Goal: Task Accomplishment & Management: Manage account settings

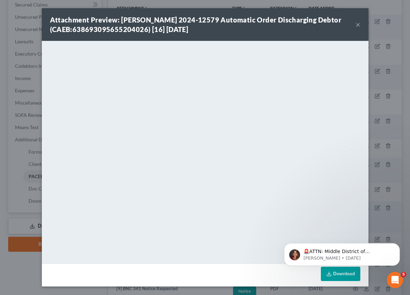
scroll to position [170, 0]
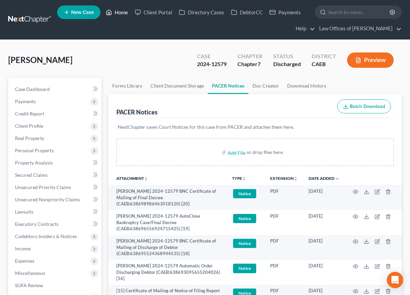
click at [126, 10] on link "Home" at bounding box center [116, 12] width 29 height 12
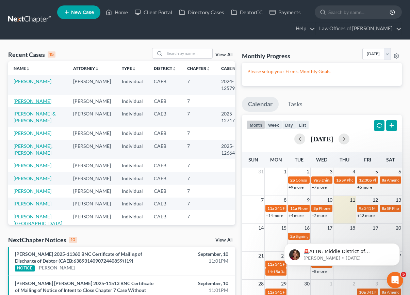
click at [37, 100] on link "[PERSON_NAME]" at bounding box center [33, 101] width 38 height 6
select select "14"
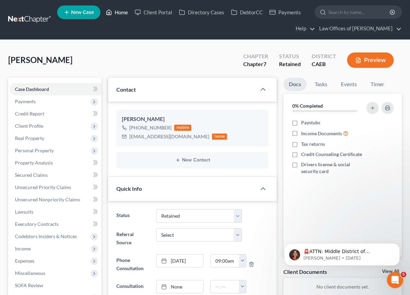
click at [118, 13] on link "Home" at bounding box center [116, 12] width 29 height 12
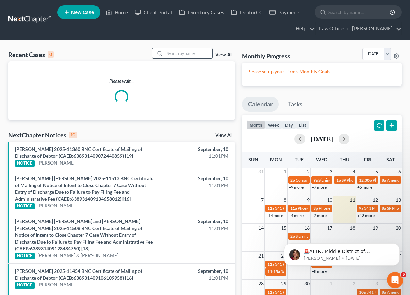
click at [188, 53] on input "search" at bounding box center [189, 53] width 48 height 10
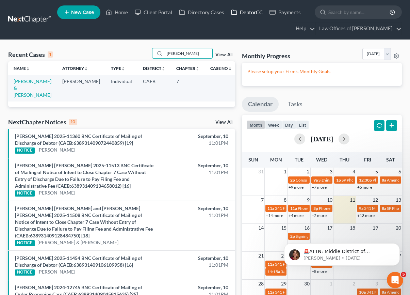
type input "[PERSON_NAME]"
click at [34, 80] on link "[PERSON_NAME] & [PERSON_NAME]" at bounding box center [33, 87] width 38 height 19
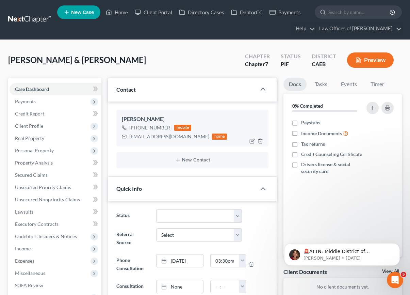
scroll to position [80, 0]
drag, startPoint x: 130, startPoint y: 137, endPoint x: 180, endPoint y: 136, distance: 49.7
click at [180, 136] on div "[EMAIL_ADDRESS][DOMAIN_NAME] home" at bounding box center [174, 136] width 105 height 9
drag, startPoint x: 179, startPoint y: 137, endPoint x: 131, endPoint y: 138, distance: 48.7
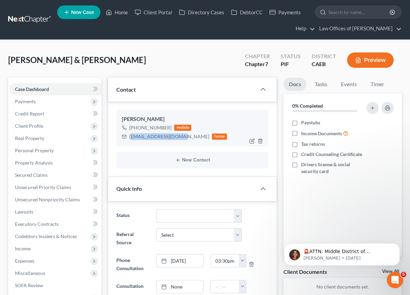
click at [131, 138] on div "[EMAIL_ADDRESS][DOMAIN_NAME]" at bounding box center [169, 136] width 80 height 7
click at [178, 143] on div "[PERSON_NAME] [PHONE_NUMBER] mobile [EMAIL_ADDRESS][DOMAIN_NAME] home" at bounding box center [192, 128] width 152 height 37
drag, startPoint x: 180, startPoint y: 138, endPoint x: 130, endPoint y: 138, distance: 50.0
click at [130, 138] on div "[EMAIL_ADDRESS][DOMAIN_NAME] home" at bounding box center [174, 136] width 105 height 9
copy div "[EMAIL_ADDRESS][DOMAIN_NAME]"
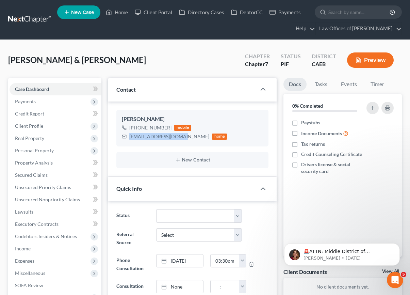
scroll to position [1520, 0]
click at [131, 16] on link "Home" at bounding box center [116, 12] width 29 height 12
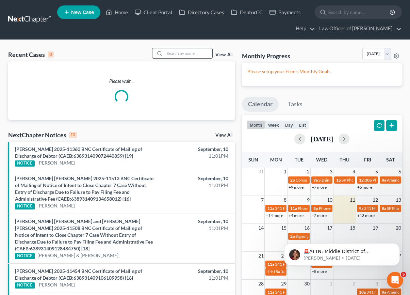
click at [191, 56] on input "search" at bounding box center [189, 53] width 48 height 10
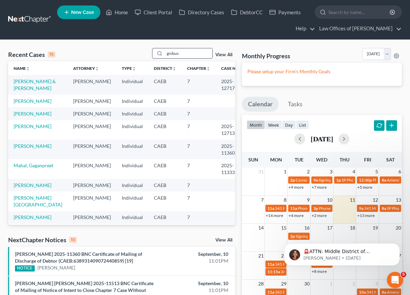
click at [189, 54] on input "gnibus" at bounding box center [189, 53] width 48 height 10
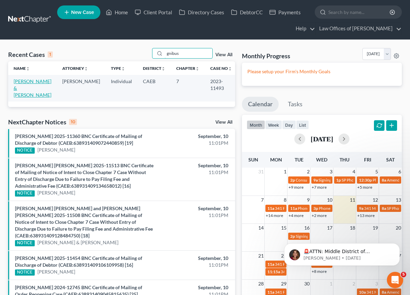
type input "gnibus"
click at [30, 81] on link "[PERSON_NAME] & [PERSON_NAME]" at bounding box center [33, 87] width 38 height 19
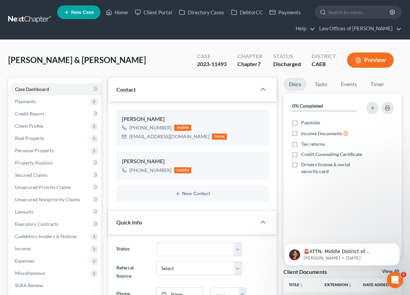
scroll to position [514, 0]
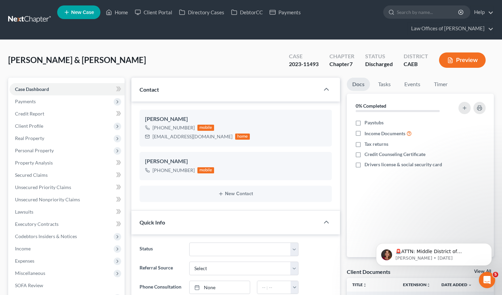
scroll to position [494, 0]
drag, startPoint x: 153, startPoint y: 125, endPoint x: 220, endPoint y: 125, distance: 67.4
click at [221, 132] on div "[EMAIL_ADDRESS][DOMAIN_NAME] home" at bounding box center [197, 136] width 105 height 9
copy div "[EMAIL_ADDRESS][DOMAIN_NAME]"
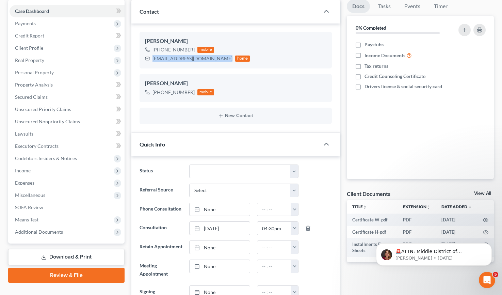
scroll to position [83, 0]
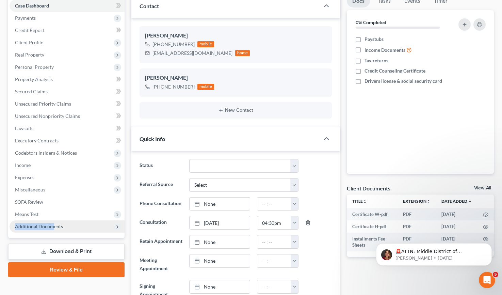
click at [53, 220] on span "Additional Documents" at bounding box center [67, 226] width 115 height 12
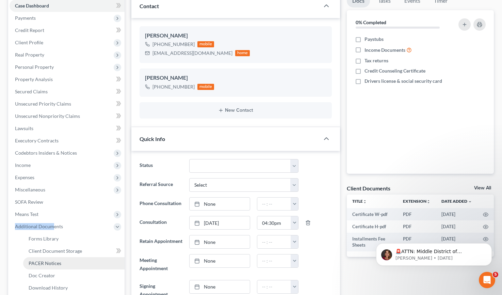
click at [57, 260] on span "PACER Notices" at bounding box center [45, 263] width 33 height 6
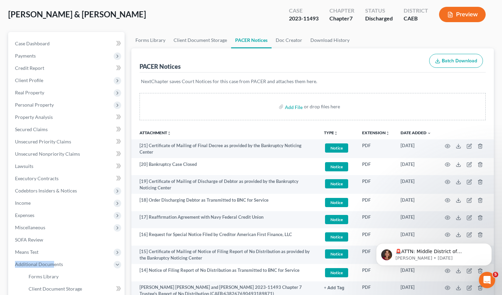
scroll to position [47, 0]
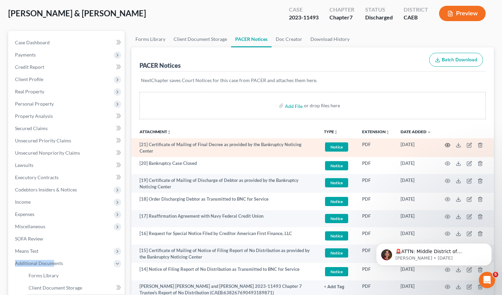
click at [410, 142] on icon "button" at bounding box center [447, 144] width 5 height 5
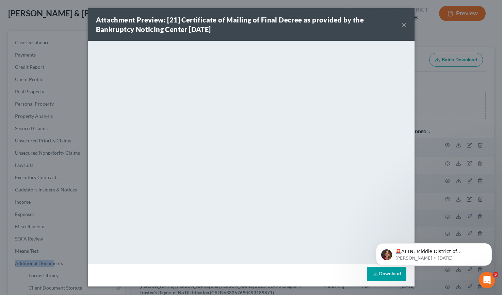
click at [404, 25] on button "×" at bounding box center [404, 24] width 5 height 8
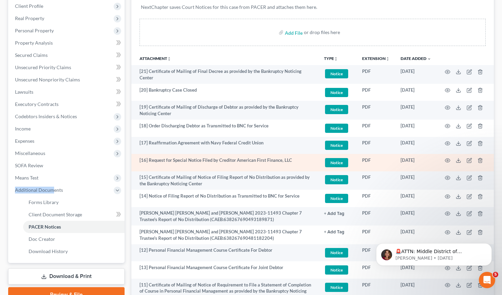
scroll to position [119, 0]
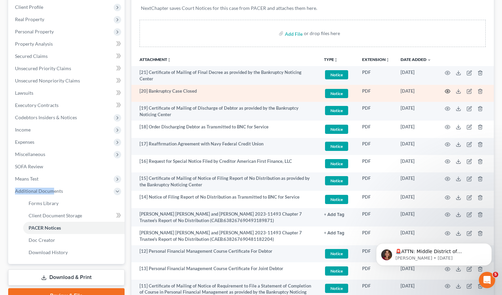
click at [410, 88] on icon "button" at bounding box center [447, 90] width 5 height 5
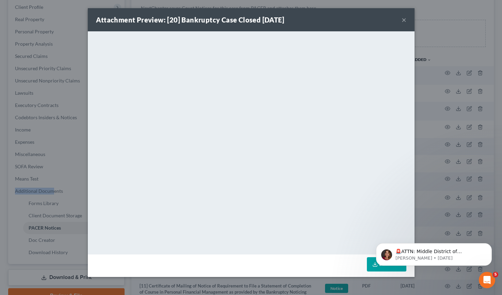
click at [404, 18] on button "×" at bounding box center [404, 20] width 5 height 8
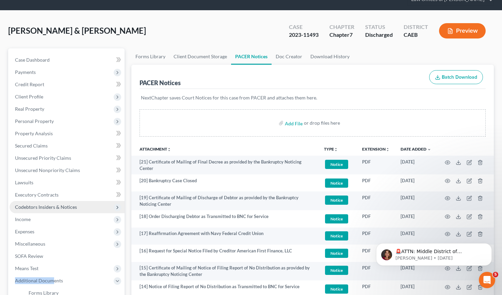
scroll to position [0, 0]
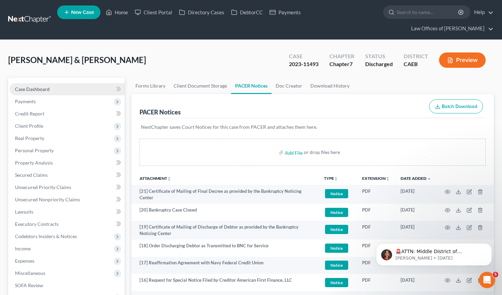
click at [54, 83] on link "Case Dashboard" at bounding box center [67, 89] width 115 height 12
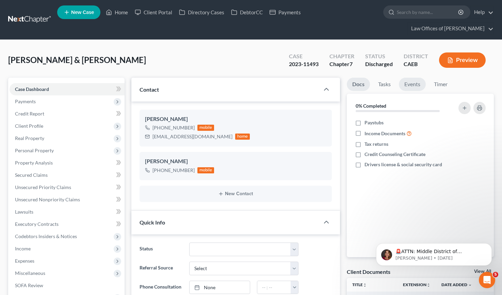
click at [410, 78] on link "Events" at bounding box center [412, 84] width 27 height 13
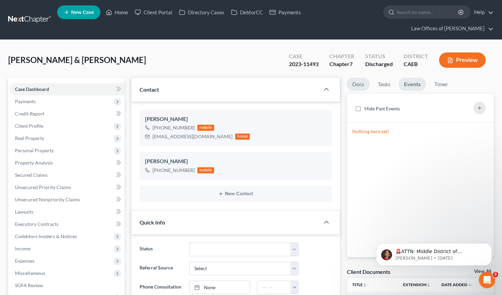
click at [351, 78] on link "Docs" at bounding box center [358, 84] width 23 height 13
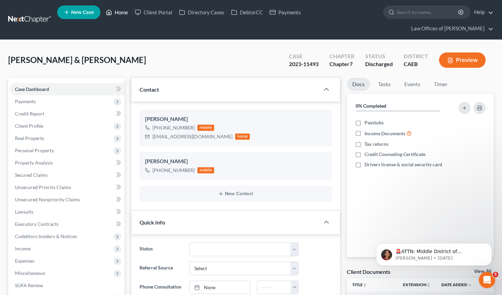
click at [121, 12] on link "Home" at bounding box center [116, 12] width 29 height 12
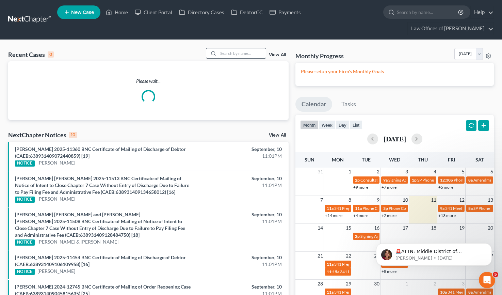
click at [232, 48] on input "search" at bounding box center [242, 53] width 48 height 10
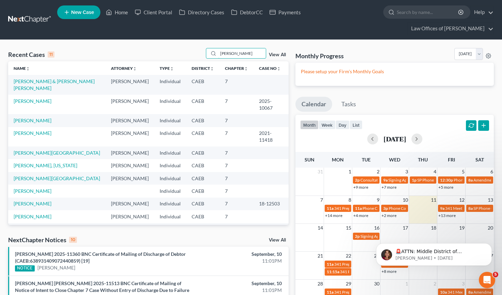
type input "[PERSON_NAME]"
click at [61, 75] on td "[PERSON_NAME] & [PERSON_NAME] [PERSON_NAME]" at bounding box center [56, 84] width 97 height 19
click at [60, 78] on link "[PERSON_NAME] & [PERSON_NAME] [PERSON_NAME]" at bounding box center [54, 84] width 81 height 13
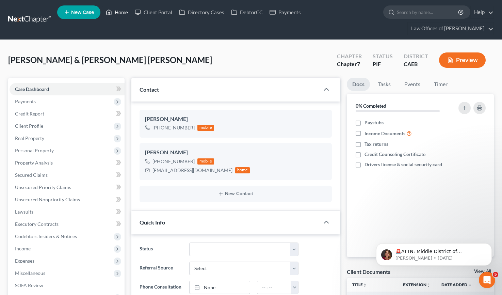
click at [119, 15] on link "Home" at bounding box center [116, 12] width 29 height 12
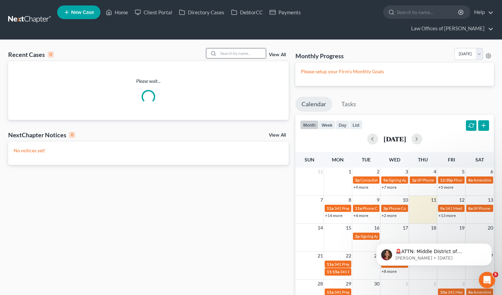
click at [230, 48] on input "search" at bounding box center [242, 53] width 48 height 10
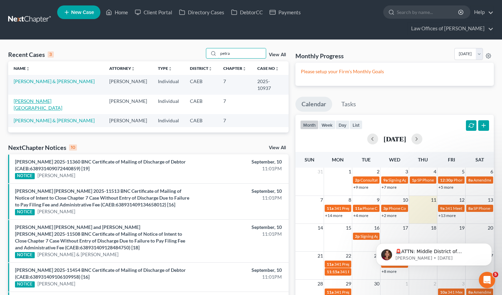
type input "petra"
click at [34, 98] on link "[PERSON_NAME][GEOGRAPHIC_DATA]" at bounding box center [38, 104] width 49 height 13
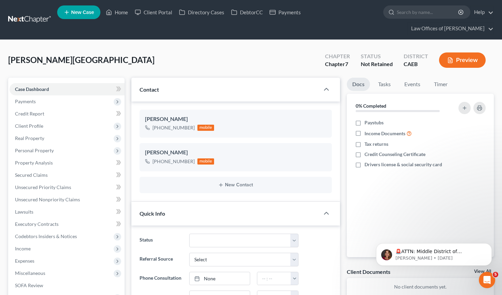
scroll to position [1945, 0]
click at [120, 15] on link "Home" at bounding box center [116, 12] width 29 height 12
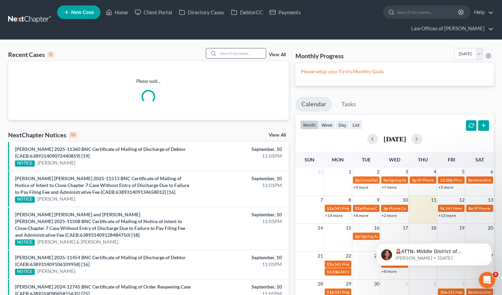
click at [236, 48] on input "search" at bounding box center [242, 53] width 48 height 10
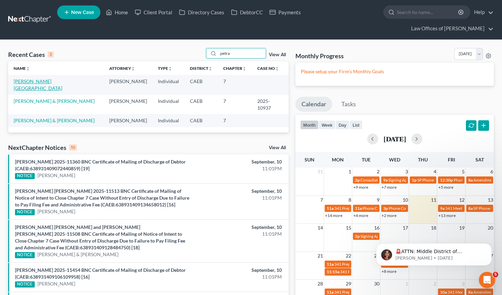
type input "petra"
click at [37, 78] on link "[PERSON_NAME][GEOGRAPHIC_DATA]" at bounding box center [38, 84] width 49 height 13
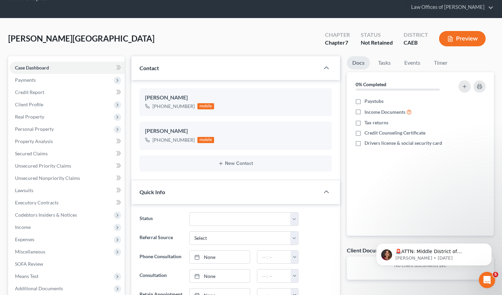
scroll to position [22, 0]
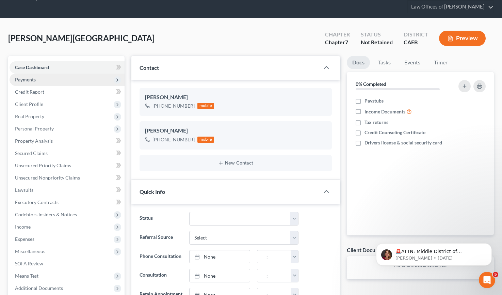
click at [27, 77] on span "Payments" at bounding box center [25, 80] width 21 height 6
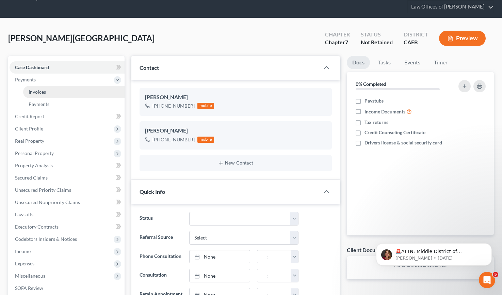
click at [41, 89] on span "Invoices" at bounding box center [37, 92] width 17 height 6
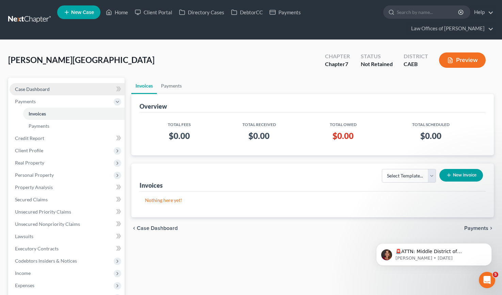
click at [45, 86] on span "Case Dashboard" at bounding box center [32, 89] width 35 height 6
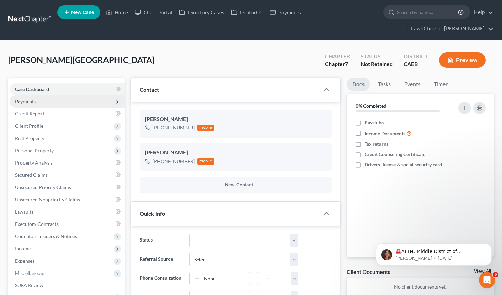
click at [27, 95] on span "Payments" at bounding box center [67, 101] width 115 height 12
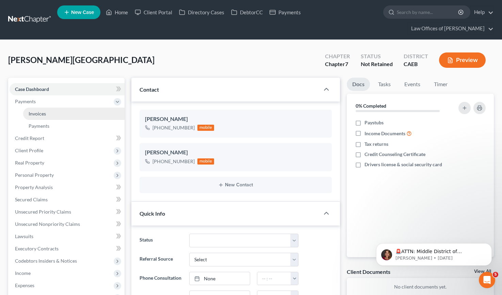
click at [30, 111] on span "Invoices" at bounding box center [37, 114] width 17 height 6
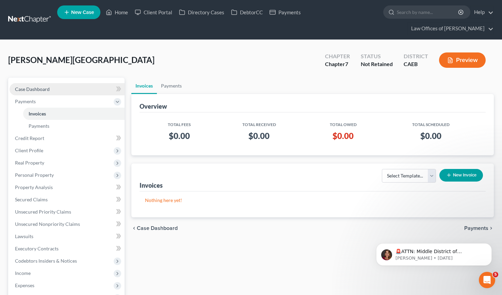
click at [38, 83] on link "Case Dashboard" at bounding box center [67, 89] width 115 height 12
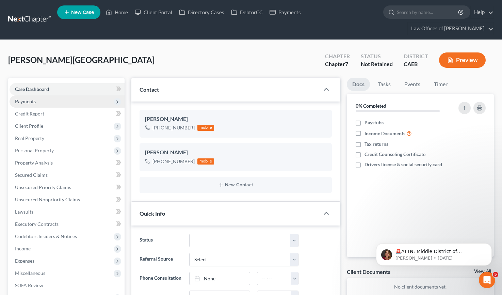
click at [34, 98] on span "Payments" at bounding box center [25, 101] width 21 height 6
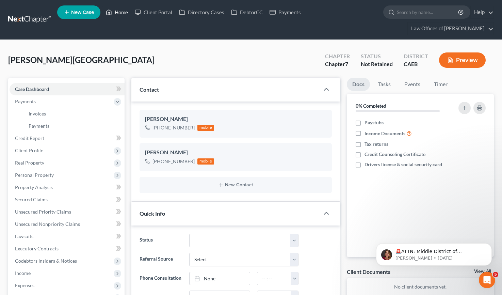
click at [126, 14] on link "Home" at bounding box center [116, 12] width 29 height 12
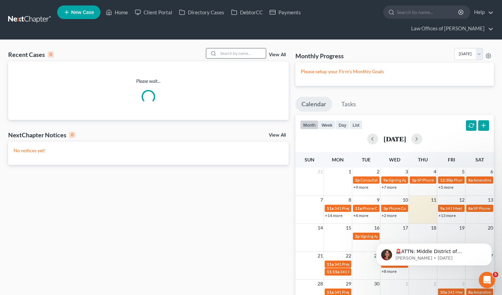
click at [231, 48] on input "search" at bounding box center [242, 53] width 48 height 10
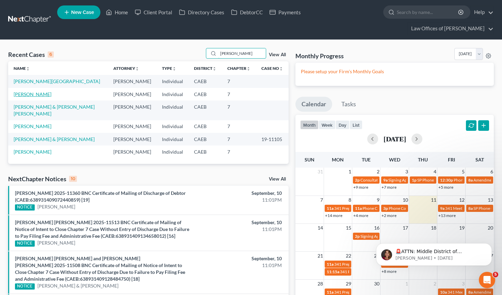
type input "[PERSON_NAME]"
click at [42, 91] on link "[PERSON_NAME]" at bounding box center [33, 94] width 38 height 6
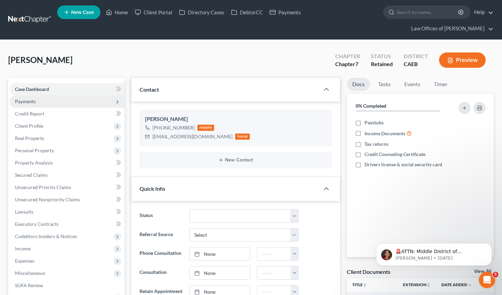
click at [32, 98] on span "Payments" at bounding box center [25, 101] width 21 height 6
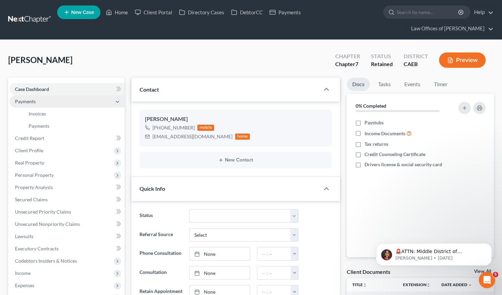
scroll to position [1945, 0]
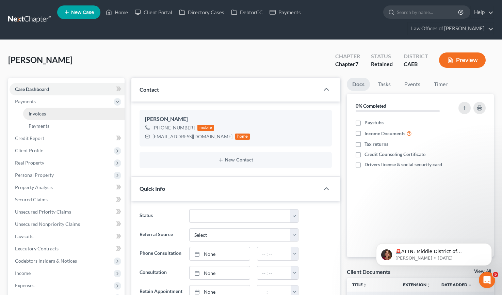
click at [42, 111] on span "Invoices" at bounding box center [37, 114] width 17 height 6
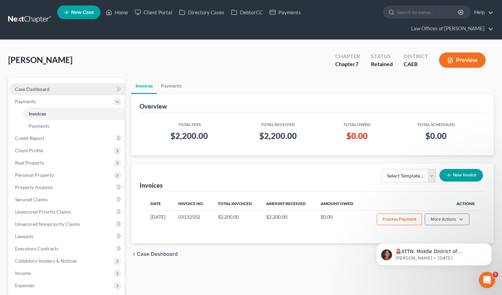
click at [66, 83] on link "Case Dashboard" at bounding box center [67, 89] width 115 height 12
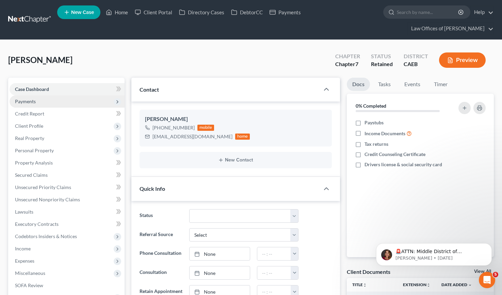
click at [24, 98] on span "Payments" at bounding box center [25, 101] width 21 height 6
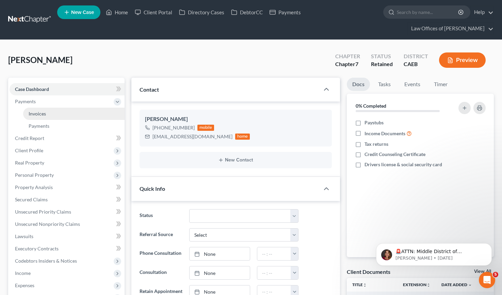
click at [58, 108] on link "Invoices" at bounding box center [73, 114] width 101 height 12
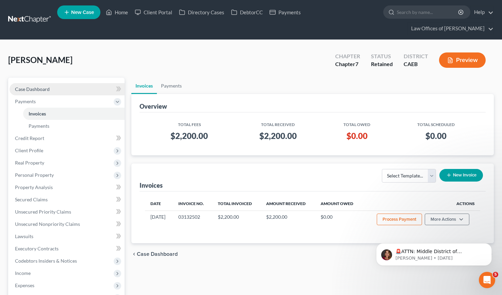
click at [48, 86] on span "Case Dashboard" at bounding box center [32, 89] width 35 height 6
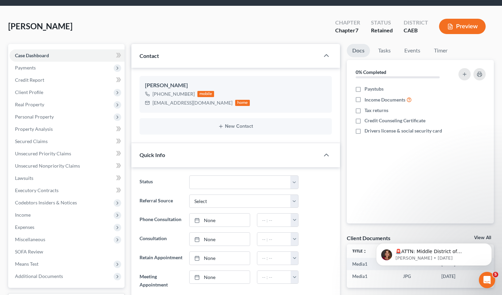
scroll to position [32, 0]
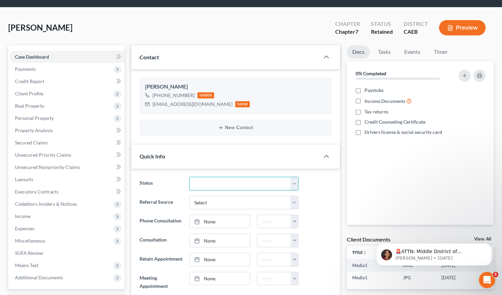
click at [239, 177] on select "Cancelled/Refund Closed Consultation Declined Discharged Filed Income Check In …" at bounding box center [243, 184] width 109 height 14
select select "11"
click at [189, 177] on select "Cancelled/Refund Closed Consultation Declined Discharged Filed Income Check In …" at bounding box center [243, 184] width 109 height 14
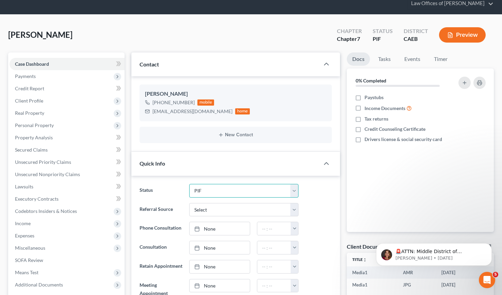
scroll to position [0, 0]
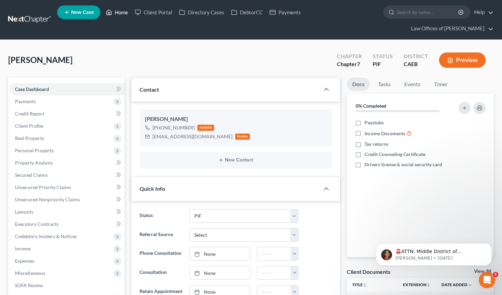
click at [120, 12] on link "Home" at bounding box center [116, 12] width 29 height 12
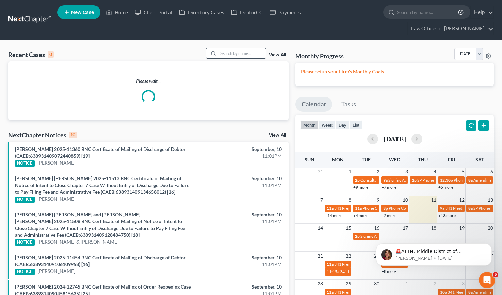
click at [248, 48] on input "search" at bounding box center [242, 53] width 48 height 10
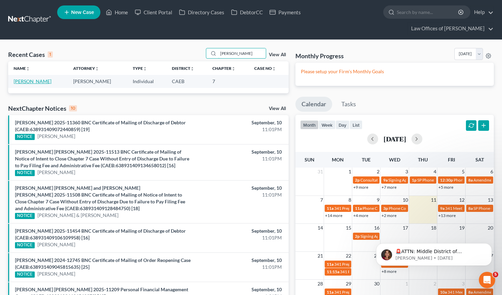
type input "[PERSON_NAME]"
click at [23, 78] on link "[PERSON_NAME]" at bounding box center [33, 81] width 38 height 6
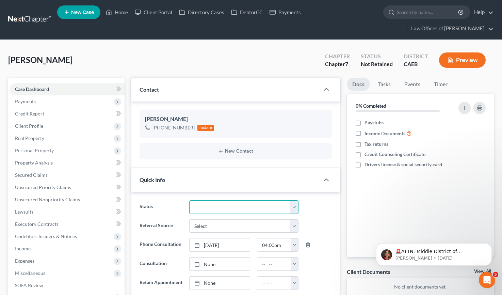
click at [216, 200] on select "Cancelled/Refund Closed Consultation Declined Discharged Filed Income Check In …" at bounding box center [243, 207] width 109 height 14
select select "14"
click at [189, 200] on select "Cancelled/Refund Closed Consultation Declined Discharged Filed Income Check In …" at bounding box center [243, 207] width 109 height 14
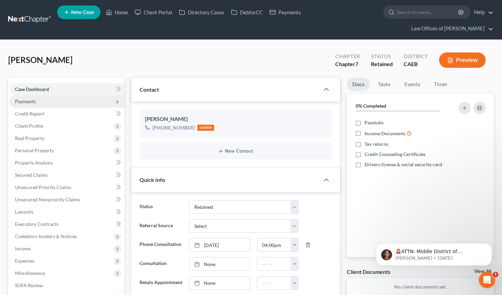
click at [27, 98] on span "Payments" at bounding box center [25, 101] width 21 height 6
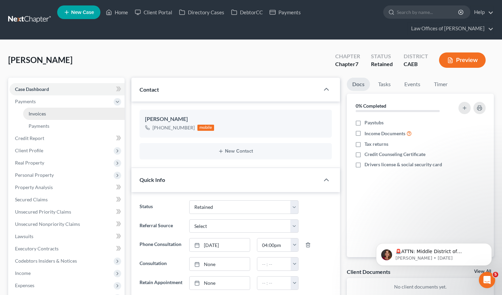
click at [41, 111] on span "Invoices" at bounding box center [37, 114] width 17 height 6
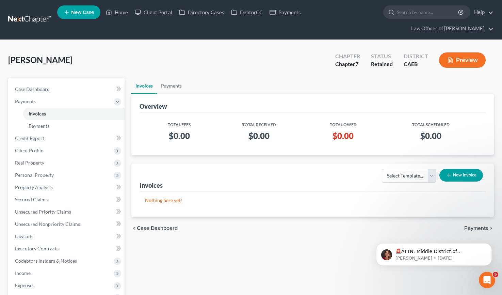
click at [410, 169] on button "New Invoice" at bounding box center [461, 175] width 44 height 13
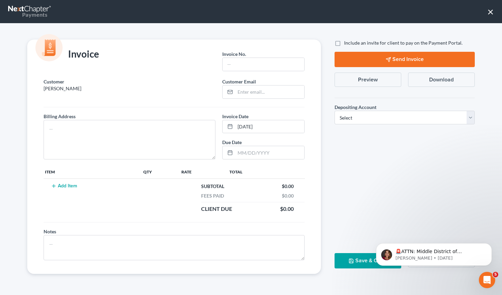
click at [410, 12] on button "×" at bounding box center [490, 11] width 6 height 11
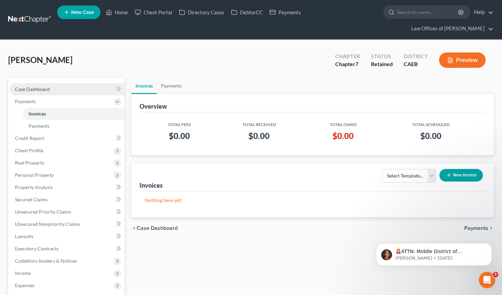
click at [101, 83] on link "Case Dashboard" at bounding box center [67, 89] width 115 height 12
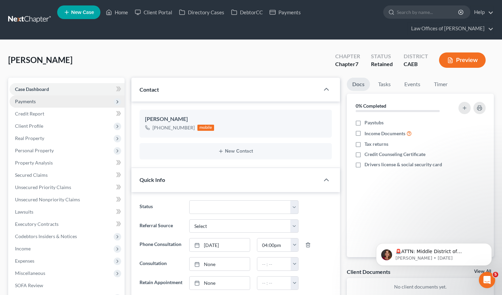
click at [29, 98] on span "Payments" at bounding box center [25, 101] width 21 height 6
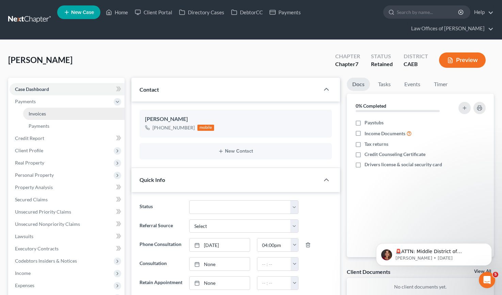
click at [42, 111] on span "Invoices" at bounding box center [37, 114] width 17 height 6
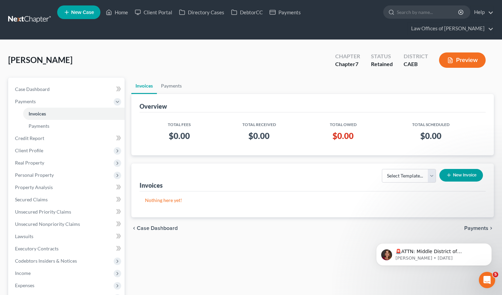
click at [410, 169] on button "New Invoice" at bounding box center [461, 175] width 44 height 13
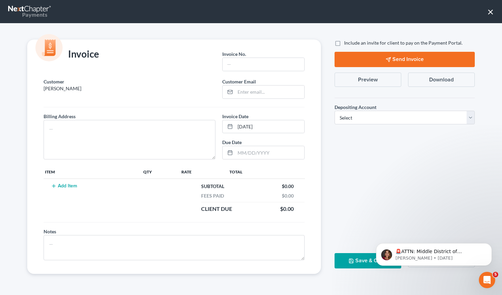
click at [74, 187] on button "Add Item" at bounding box center [64, 185] width 30 height 5
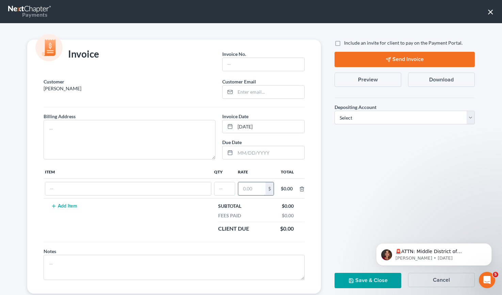
click at [258, 189] on input "text" at bounding box center [251, 188] width 27 height 13
type input "1,800"
click at [224, 192] on input "text" at bounding box center [224, 188] width 20 height 13
type input "1"
click at [147, 186] on input "text" at bounding box center [124, 188] width 158 height 13
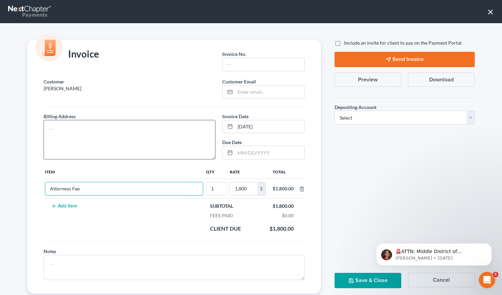
type input "Attorneys Fee"
click at [168, 150] on textarea at bounding box center [130, 139] width 172 height 39
type textarea "[STREET_ADDRESS]"
click at [261, 64] on input "text" at bounding box center [264, 64] width 82 height 13
type input "[DATE]"
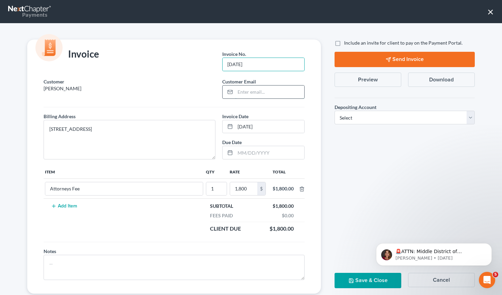
click at [277, 89] on input "email" at bounding box center [269, 91] width 69 height 13
type input "[EMAIL_ADDRESS][DOMAIN_NAME]"
click at [362, 108] on span "Depositing Account" at bounding box center [356, 107] width 42 height 6
click at [362, 120] on select "Select Operation Trust" at bounding box center [405, 118] width 140 height 14
select select "0"
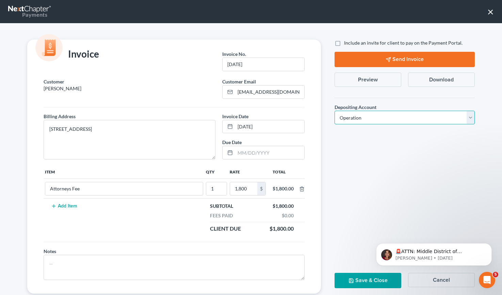
click at [335, 111] on select "Select Operation Trust" at bounding box center [405, 118] width 140 height 14
click at [366, 282] on button "Save & Close" at bounding box center [368, 280] width 67 height 15
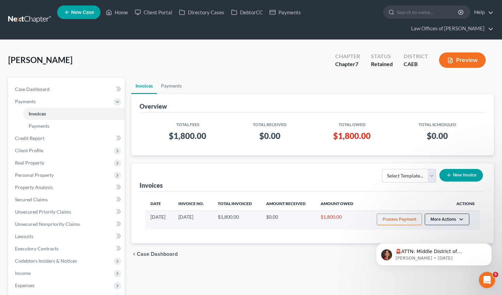
click at [410, 213] on button "More Actions" at bounding box center [447, 219] width 45 height 12
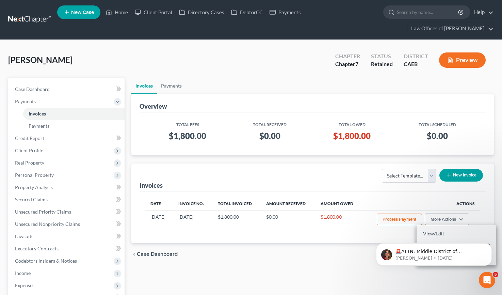
click at [410, 232] on body "🚨ATTN: Middle District of [US_STATE] The court has added a new Credit Counselin…" at bounding box center [434, 252] width 131 height 42
click at [410, 235] on div "🚨ATTN: Middle District of [US_STATE] The court has added a new Credit Counselin…" at bounding box center [433, 222] width 125 height 85
click at [410, 232] on div "🚨ATTN: Middle District of [US_STATE] The court has added a new Credit Counselin…" at bounding box center [433, 222] width 125 height 85
click at [410, 244] on icon "Dismiss notification" at bounding box center [490, 245] width 4 height 4
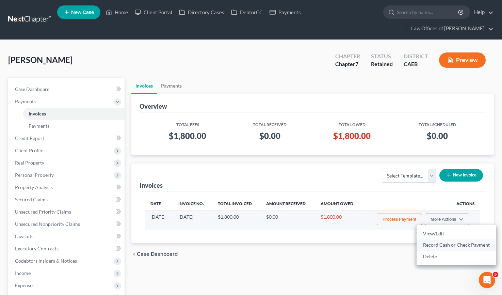
click at [410, 239] on link "Record Cash or Check Payment" at bounding box center [457, 245] width 80 height 12
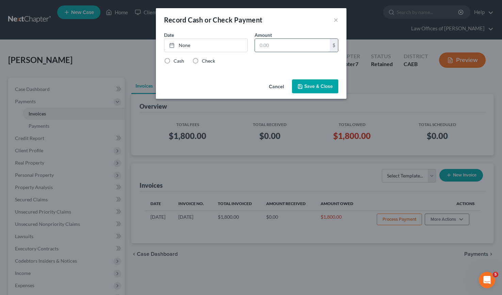
click at [282, 42] on input "text" at bounding box center [292, 45] width 75 height 13
type input "300"
click at [197, 44] on link "None" at bounding box center [205, 45] width 83 height 13
type input "[DATE]"
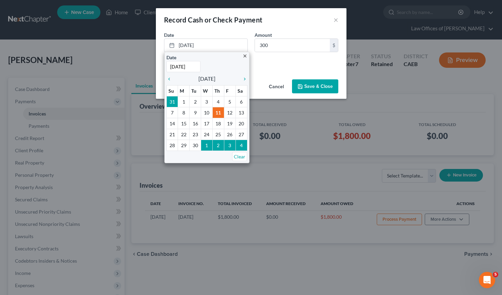
click at [264, 63] on div "Cash Check" at bounding box center [251, 61] width 174 height 7
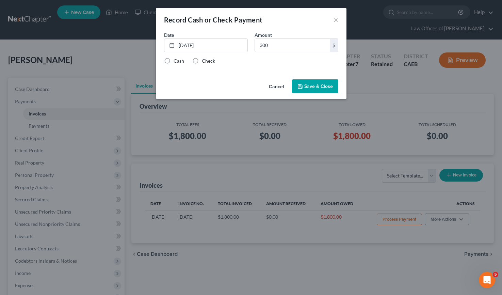
click at [202, 63] on label "Check" at bounding box center [208, 61] width 13 height 7
click at [205, 62] on input "Check" at bounding box center [207, 60] width 4 height 4
radio input "true"
click at [315, 86] on button "Save & Close" at bounding box center [315, 86] width 46 height 14
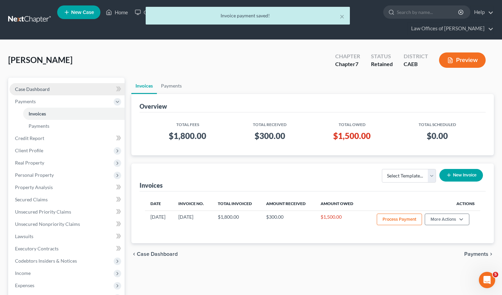
click at [46, 86] on span "Case Dashboard" at bounding box center [32, 89] width 35 height 6
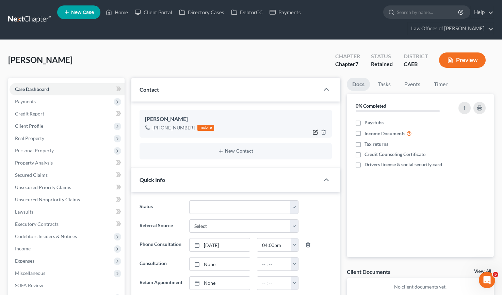
click at [313, 130] on icon "button" at bounding box center [315, 132] width 4 height 4
select select "0"
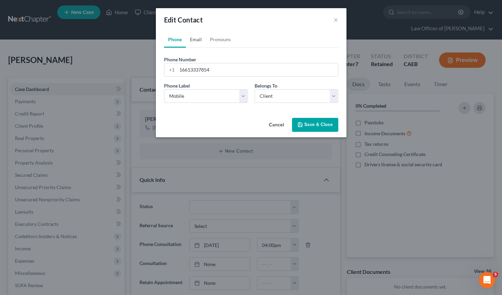
click at [201, 43] on link "Email" at bounding box center [196, 39] width 20 height 16
click at [240, 70] on input "email" at bounding box center [257, 69] width 161 height 13
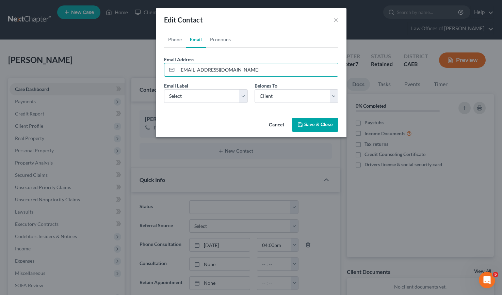
type input "[EMAIL_ADDRESS][DOMAIN_NAME]"
click at [317, 126] on button "Save & Close" at bounding box center [315, 125] width 46 height 14
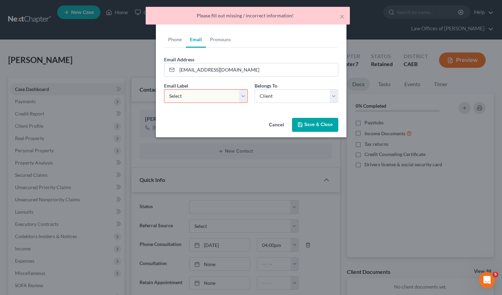
click at [222, 98] on select "Select Home Work Other" at bounding box center [206, 96] width 84 height 14
select select "0"
click at [164, 89] on select "Select Home Work Other" at bounding box center [206, 96] width 84 height 14
click at [316, 127] on button "Save & Close" at bounding box center [315, 125] width 46 height 14
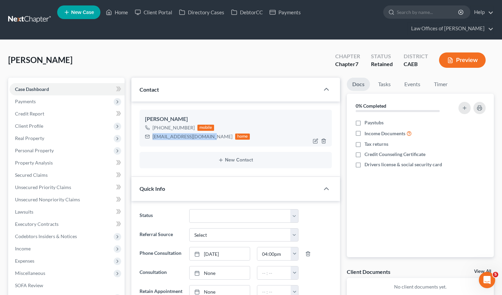
drag, startPoint x: 151, startPoint y: 124, endPoint x: 206, endPoint y: 126, distance: 54.8
click at [206, 132] on div "[EMAIL_ADDRESS][DOMAIN_NAME] home" at bounding box center [197, 136] width 105 height 9
copy div "[EMAIL_ADDRESS][DOMAIN_NAME]"
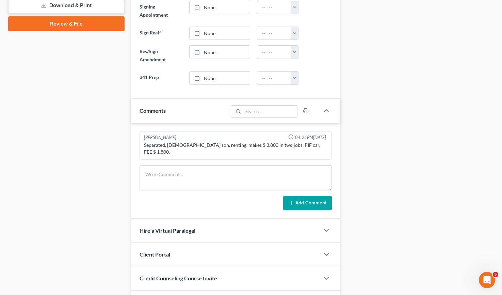
scroll to position [362, 0]
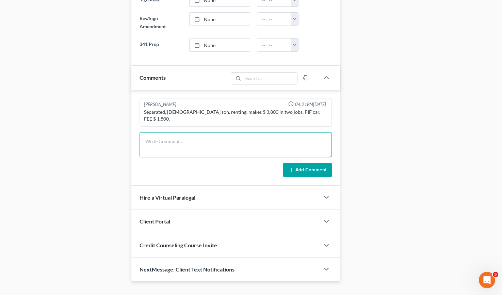
click at [168, 132] on textarea at bounding box center [236, 144] width 192 height 25
click at [167, 132] on textarea "RP" at bounding box center [236, 144] width 192 height 25
type textarea "RP sent."
click at [321, 163] on button "Add Comment" at bounding box center [307, 170] width 49 height 14
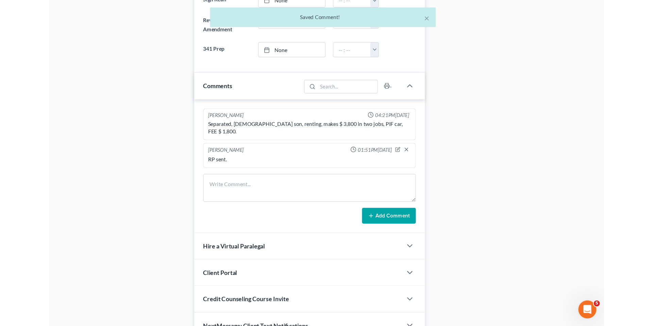
scroll to position [287, 0]
